Goal: Check status: Check status

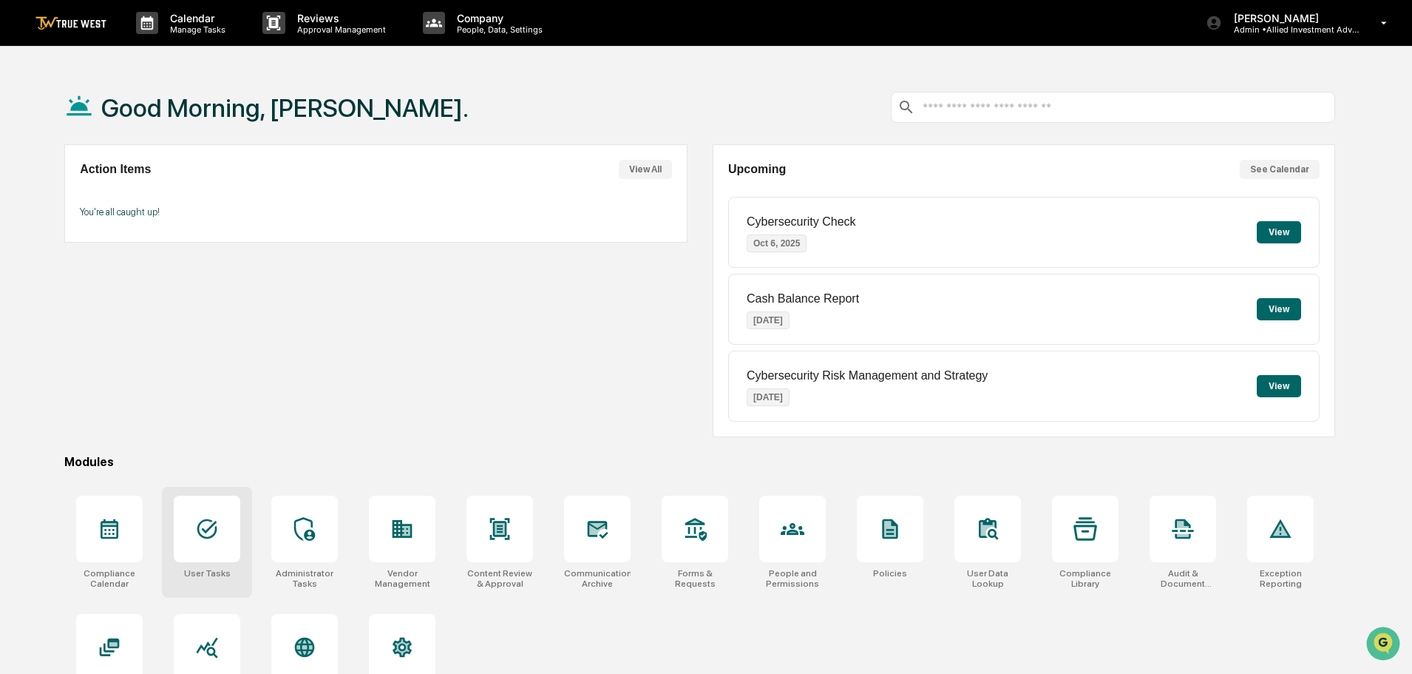
click at [214, 524] on icon at bounding box center [207, 529] width 20 height 20
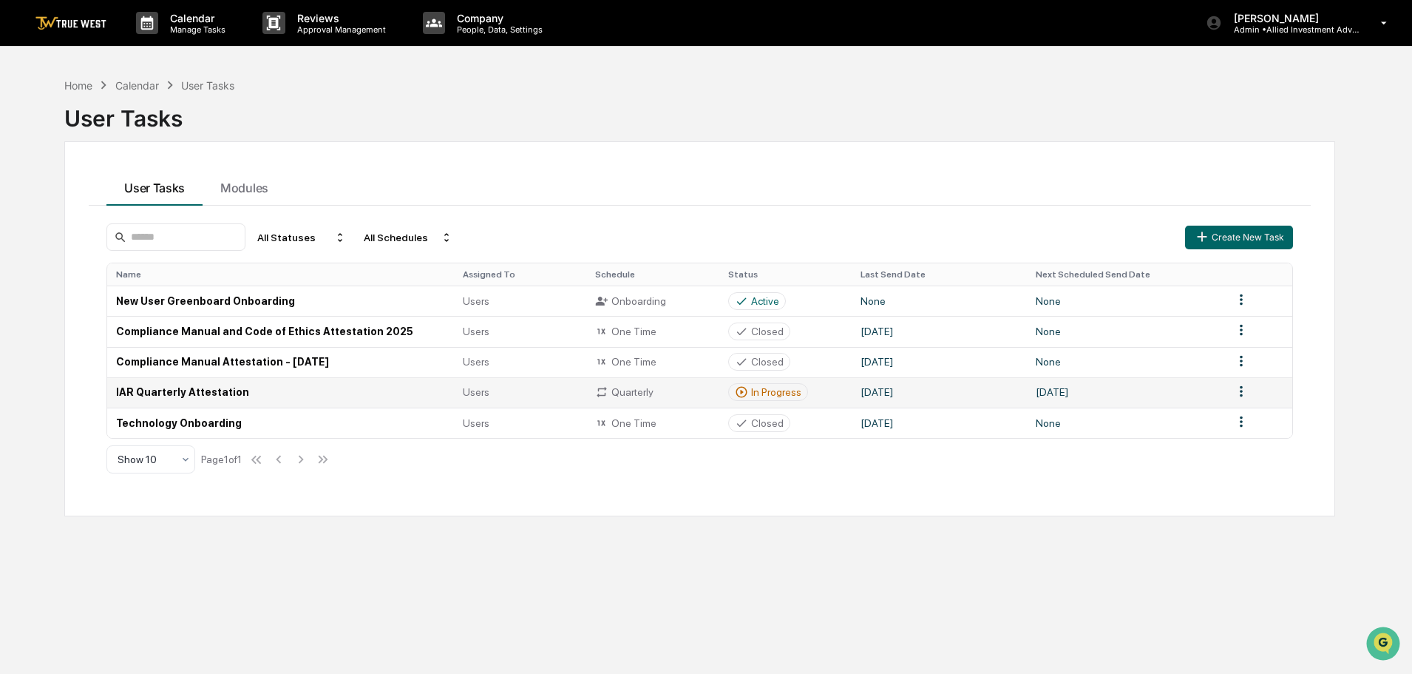
click at [908, 394] on td "October 1, 2025" at bounding box center [939, 392] width 175 height 30
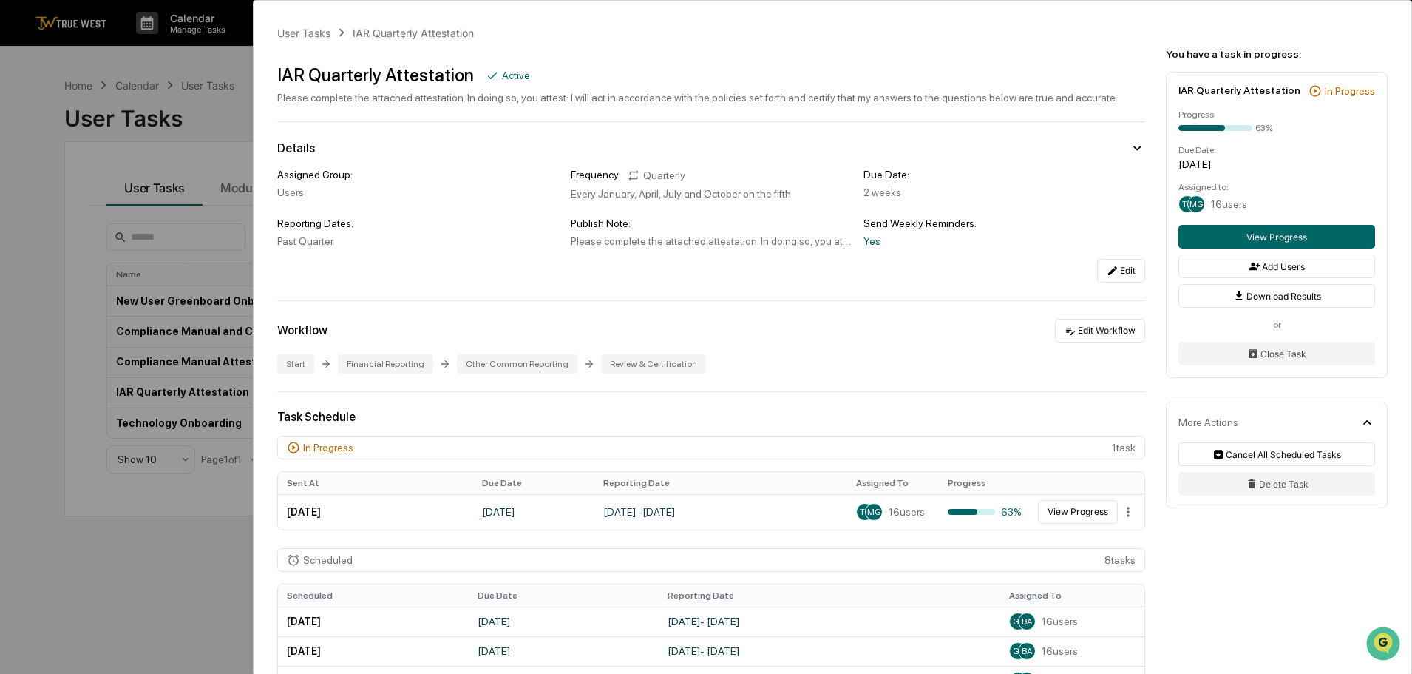
click at [41, 78] on div "User Tasks IAR Quarterly Attestation IAR Quarterly Attestation Active Please co…" at bounding box center [706, 337] width 1412 height 674
